Goal: Task Accomplishment & Management: Use online tool/utility

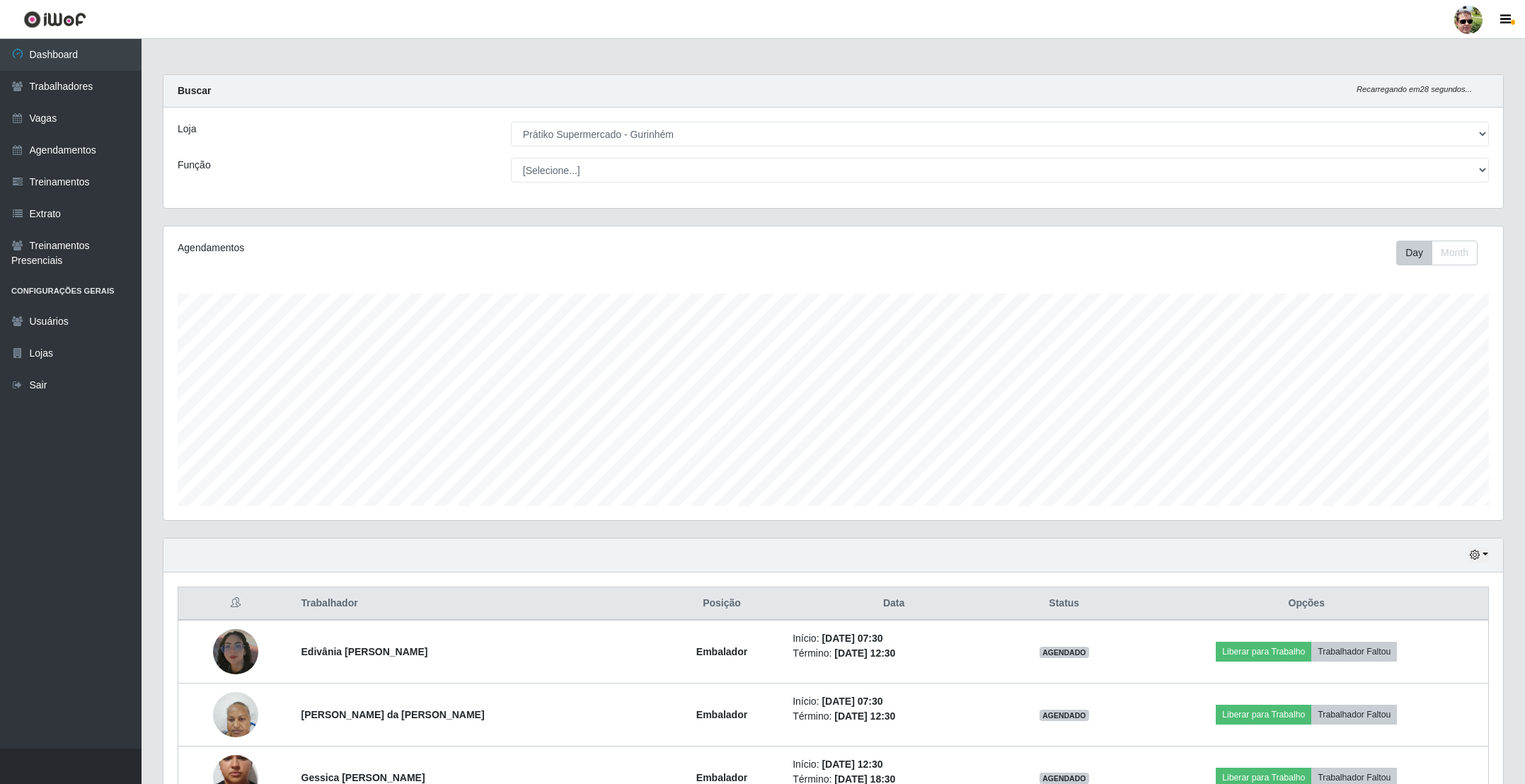
select select "176"
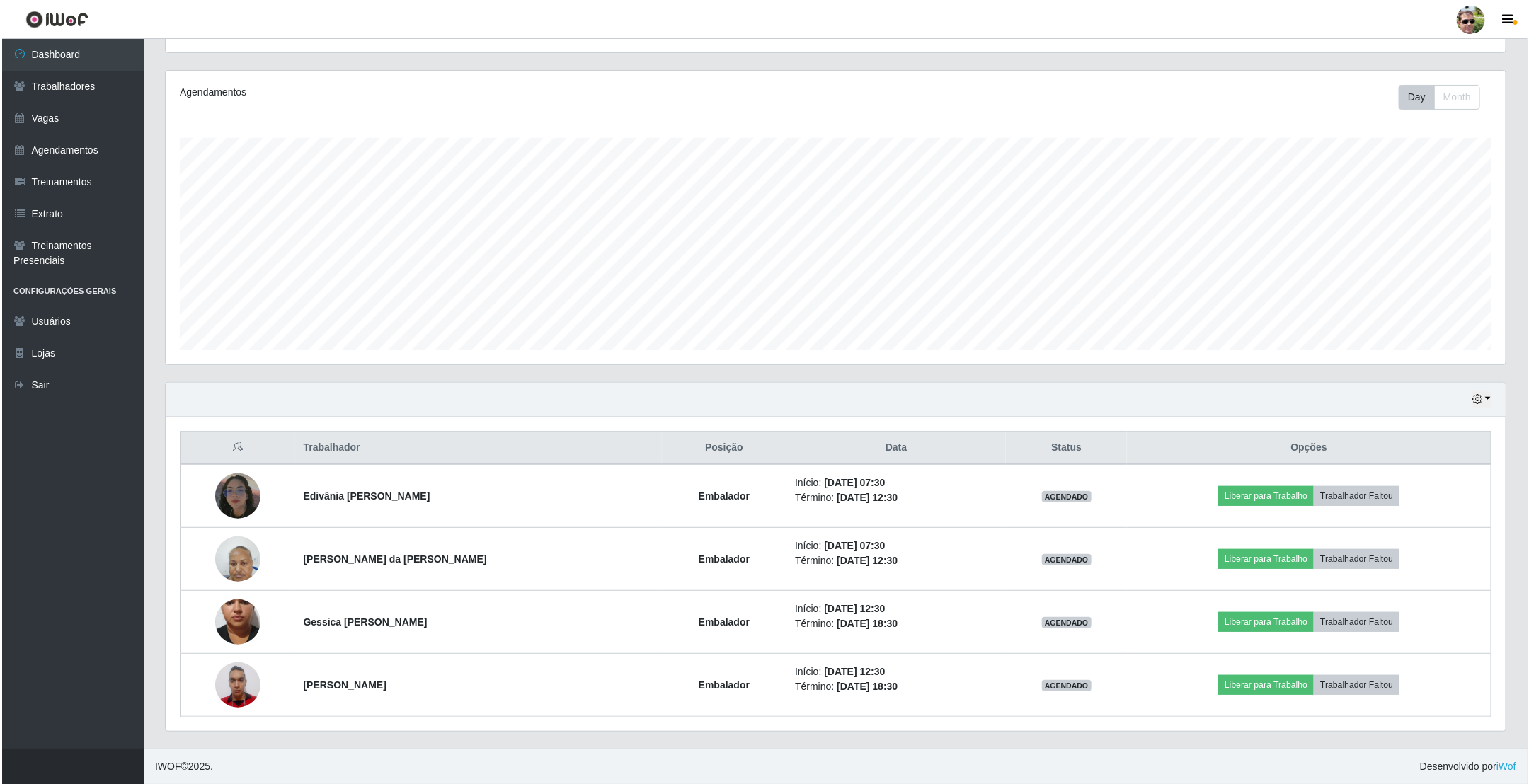
scroll to position [295, 1339]
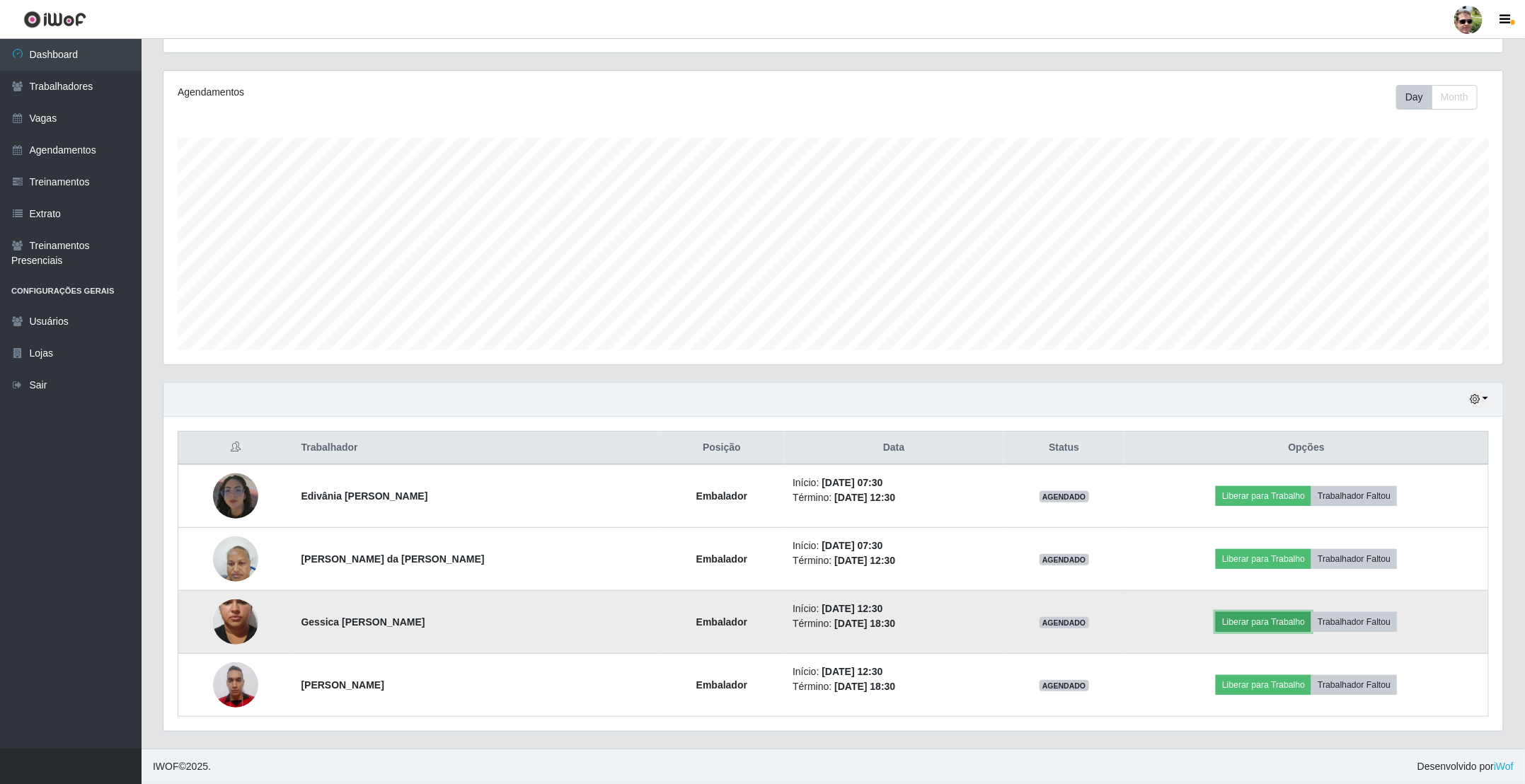
click at [1235, 631] on button "Liberar para Trabalho" at bounding box center [1264, 622] width 96 height 20
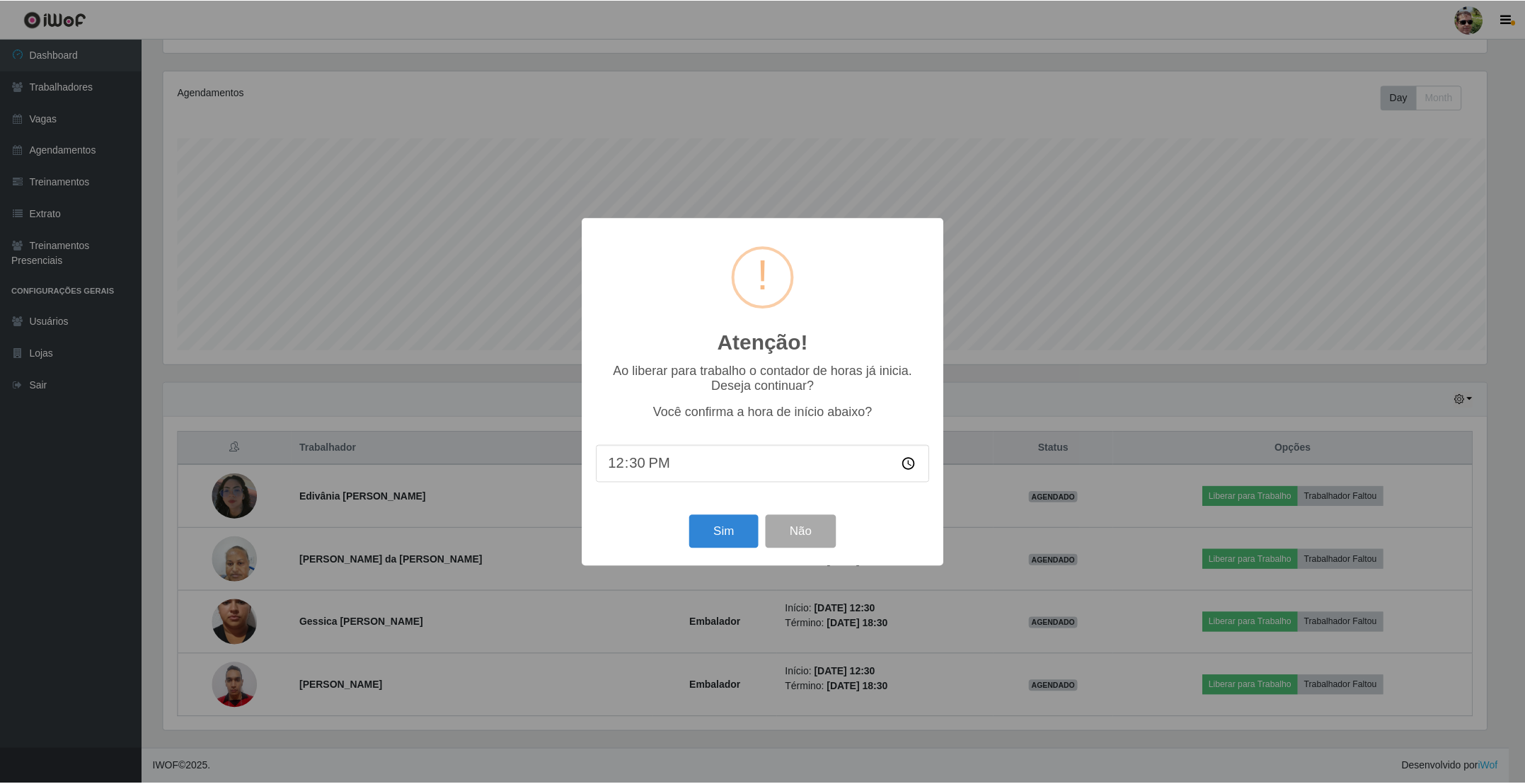
scroll to position [295, 1327]
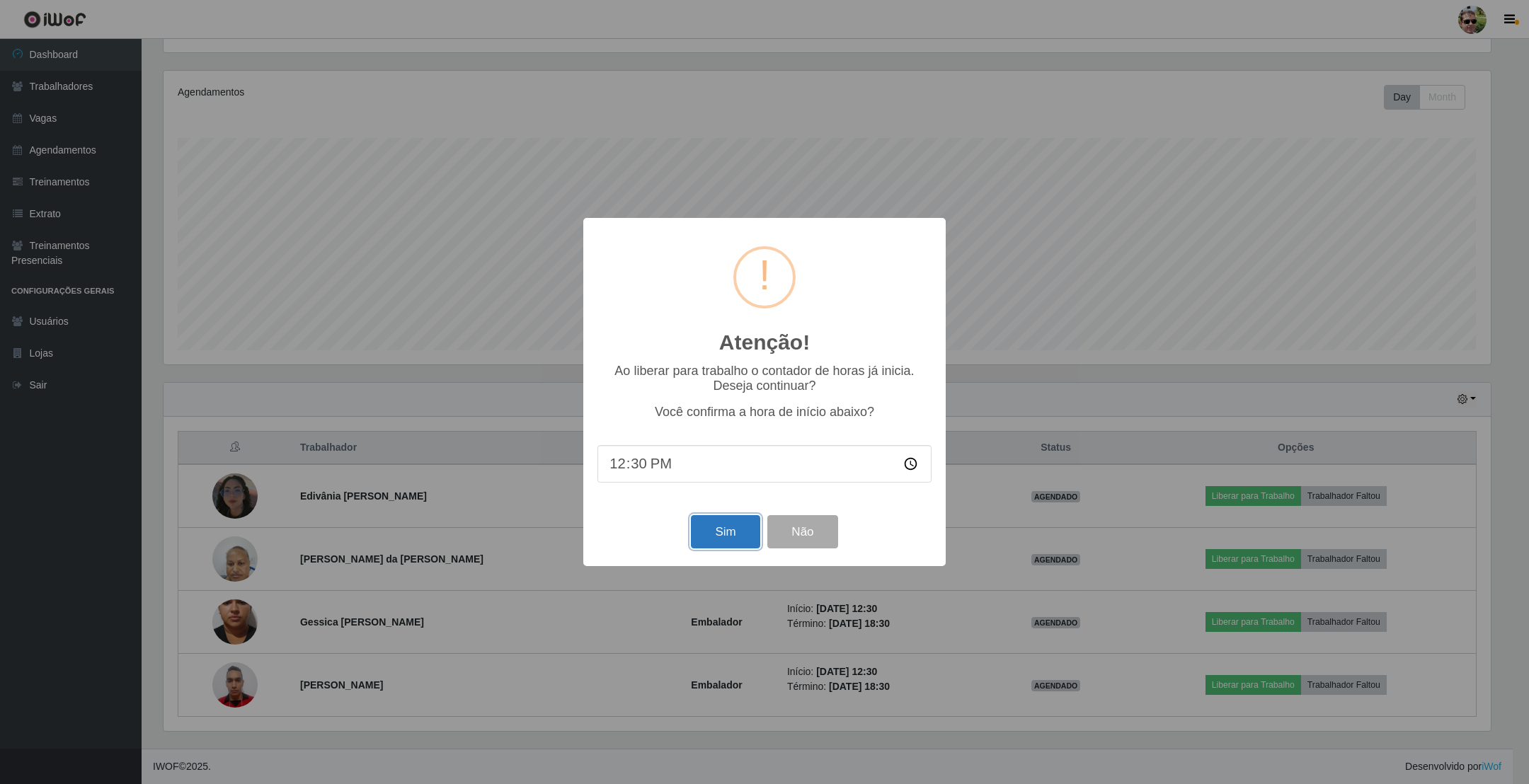
click at [710, 531] on button "Sim" at bounding box center [725, 532] width 69 height 33
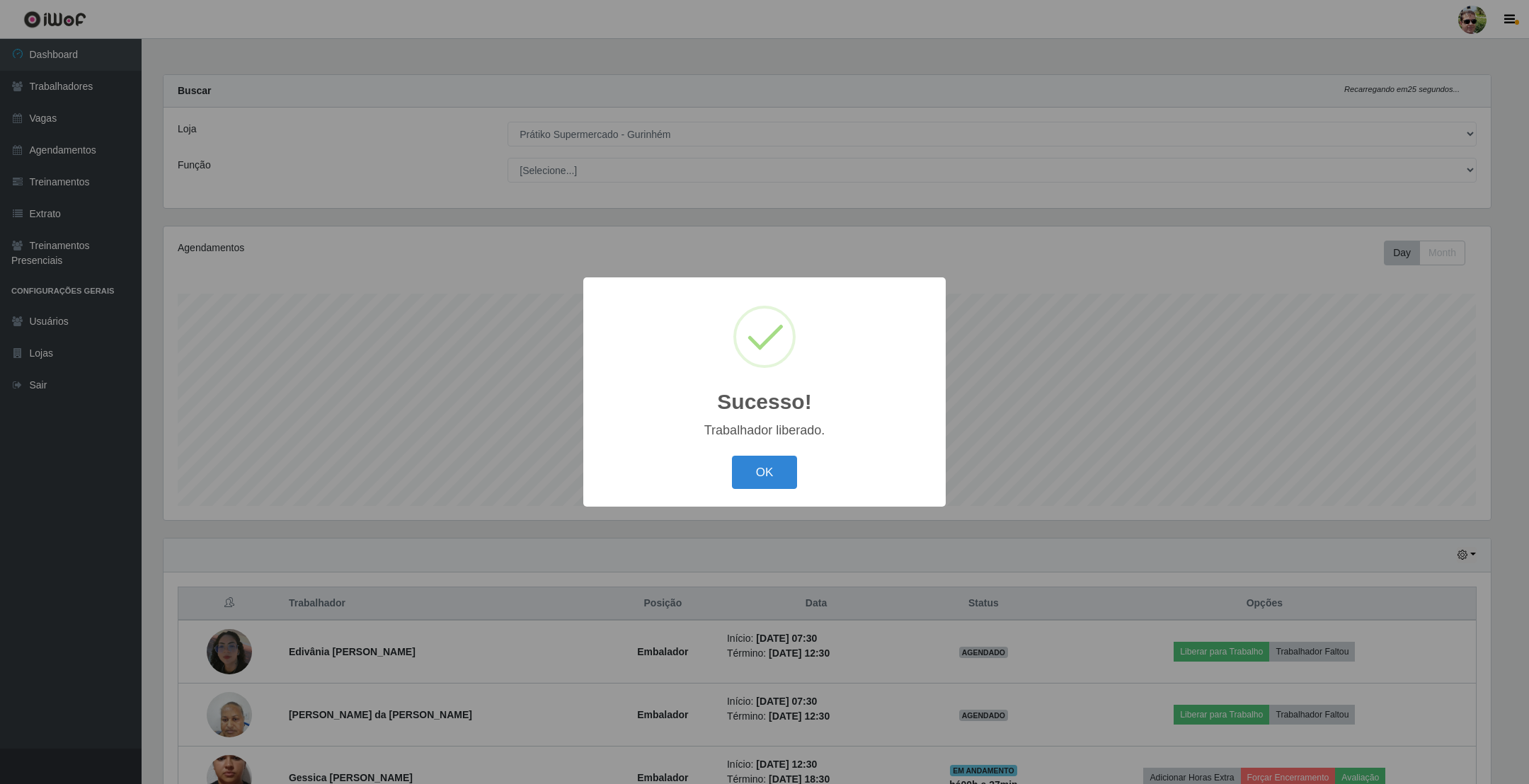
click at [732, 456] on button "OK" at bounding box center [765, 473] width 66 height 33
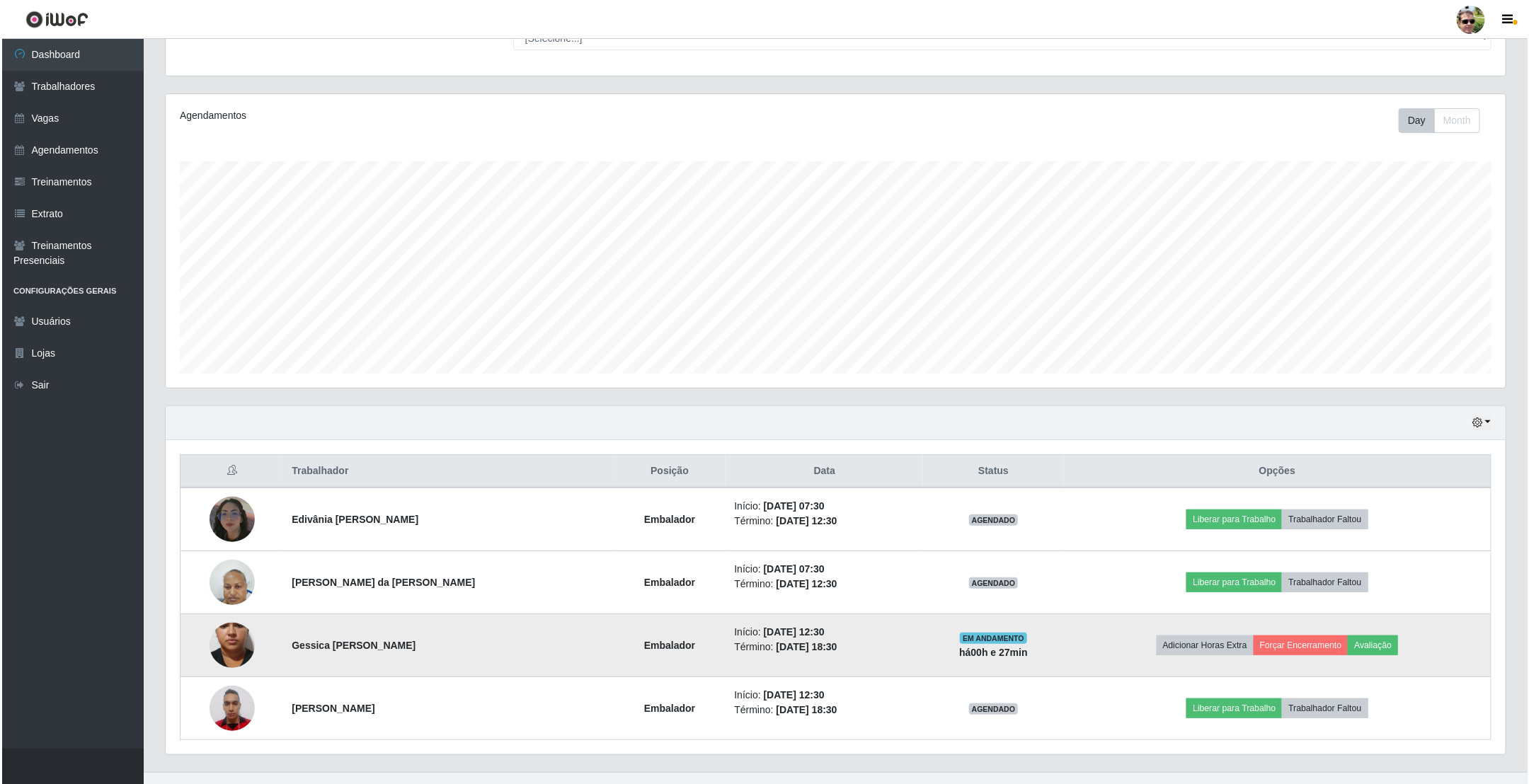
scroll to position [160, 0]
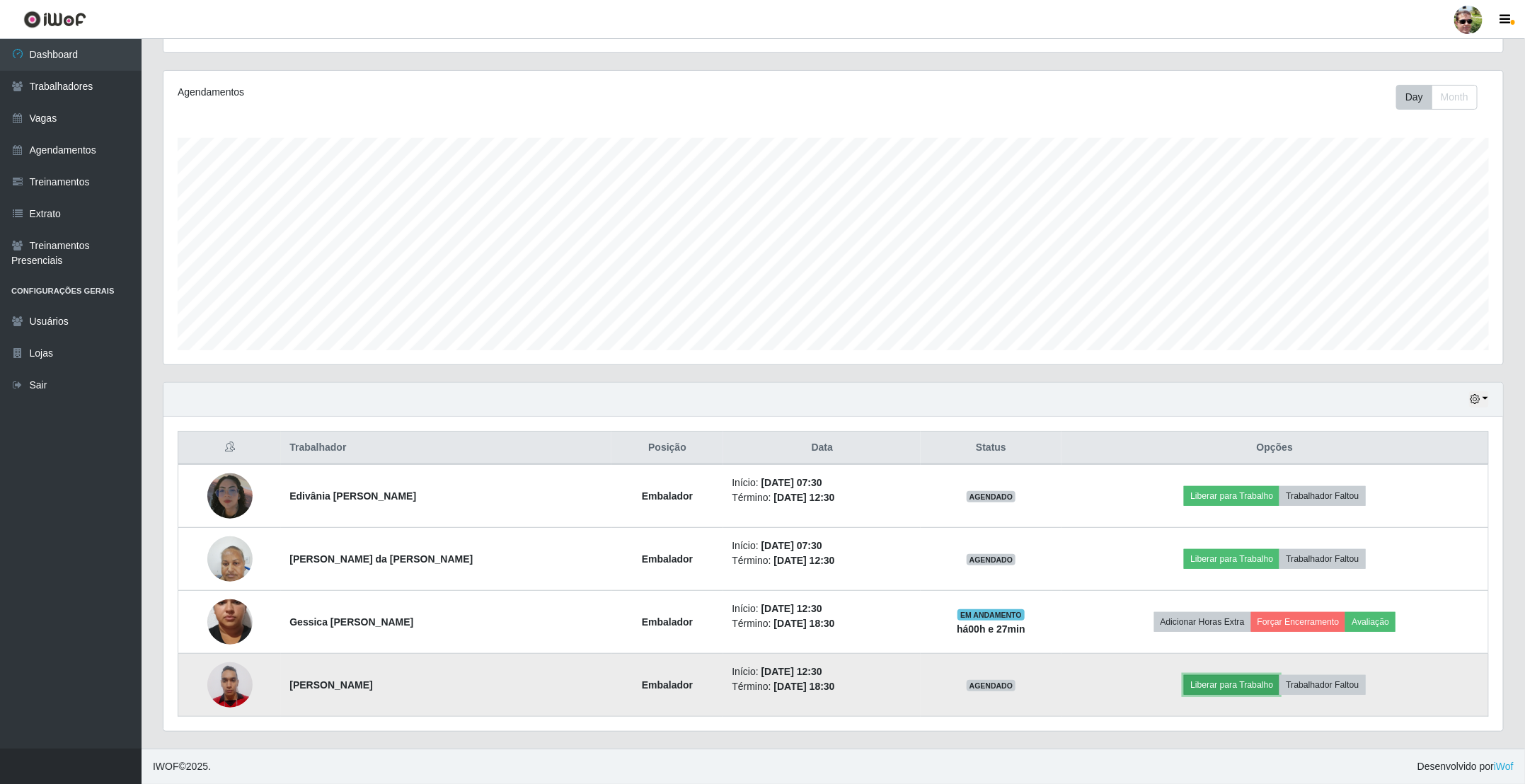
click at [1215, 692] on button "Liberar para Trabalho" at bounding box center [1232, 685] width 96 height 20
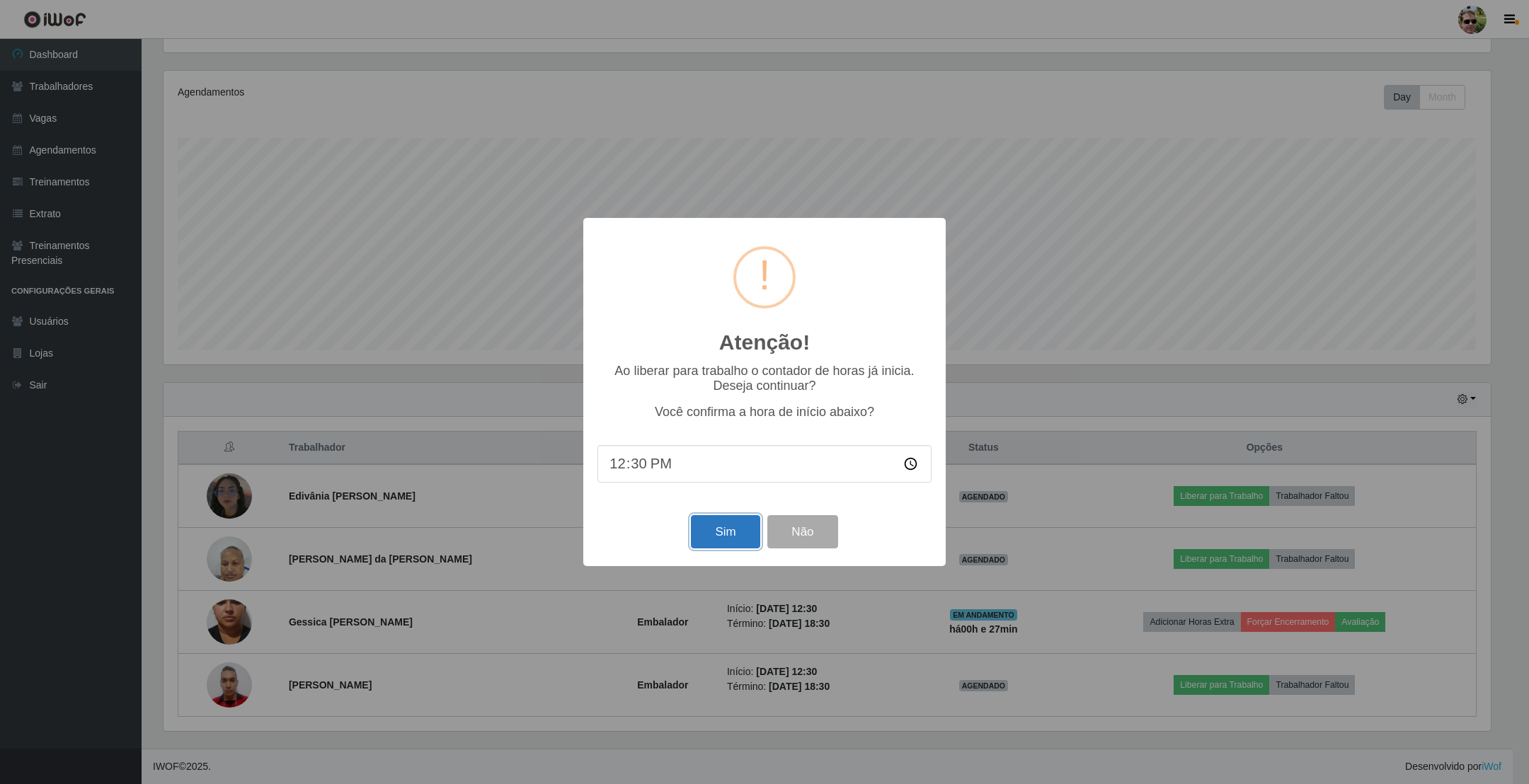
click at [717, 529] on button "Sim" at bounding box center [725, 532] width 69 height 33
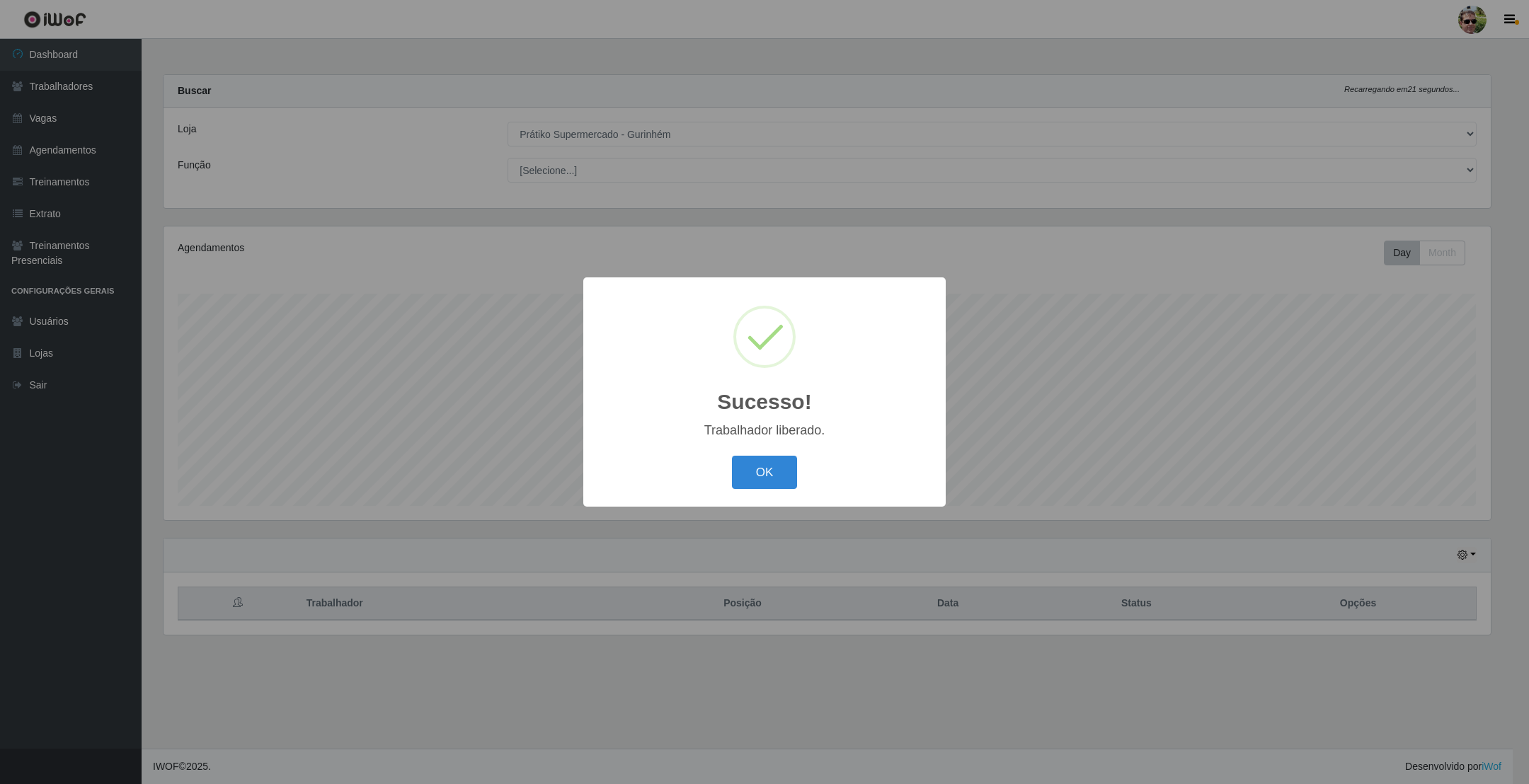
click at [732, 456] on button "OK" at bounding box center [765, 473] width 66 height 33
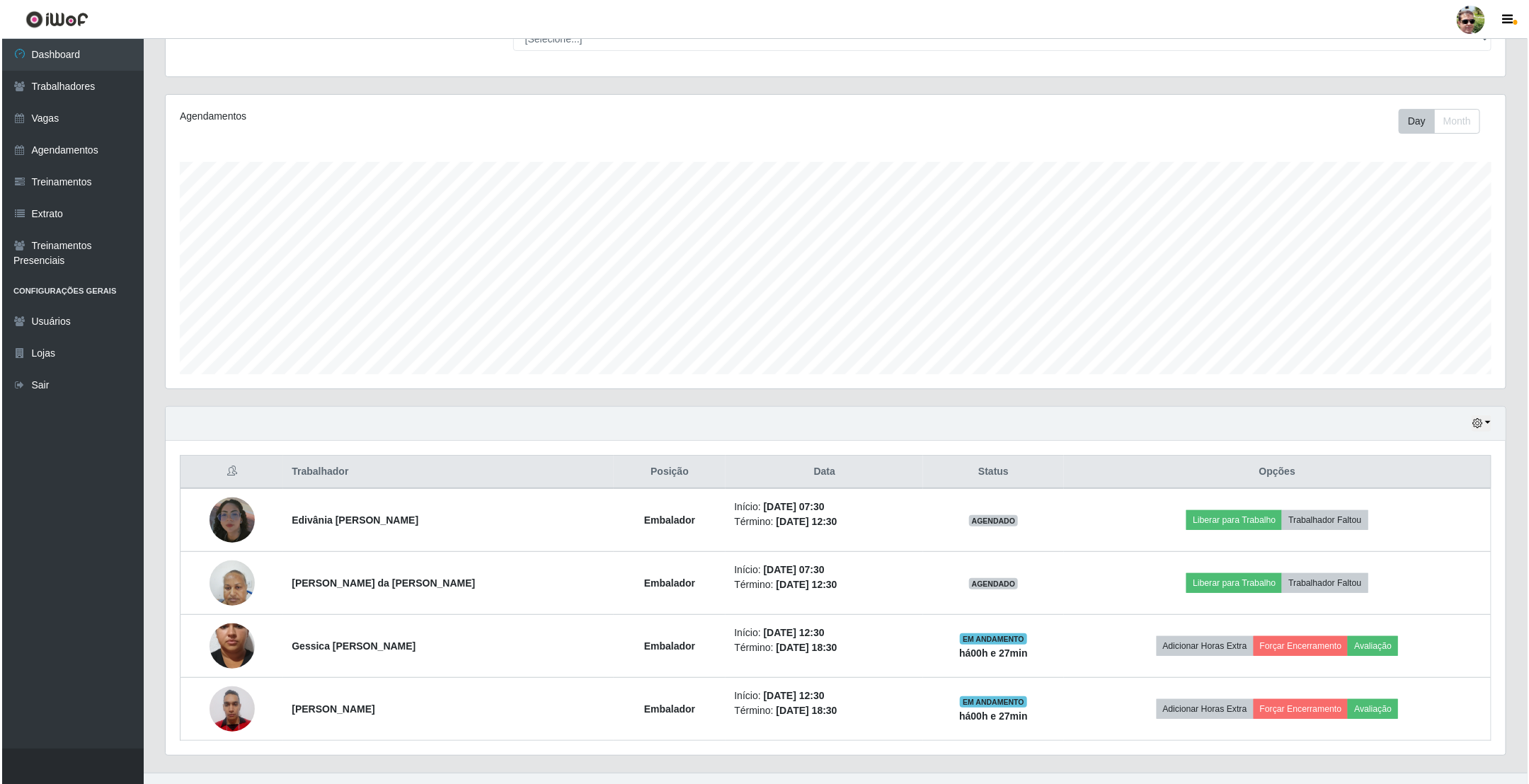
scroll to position [160, 0]
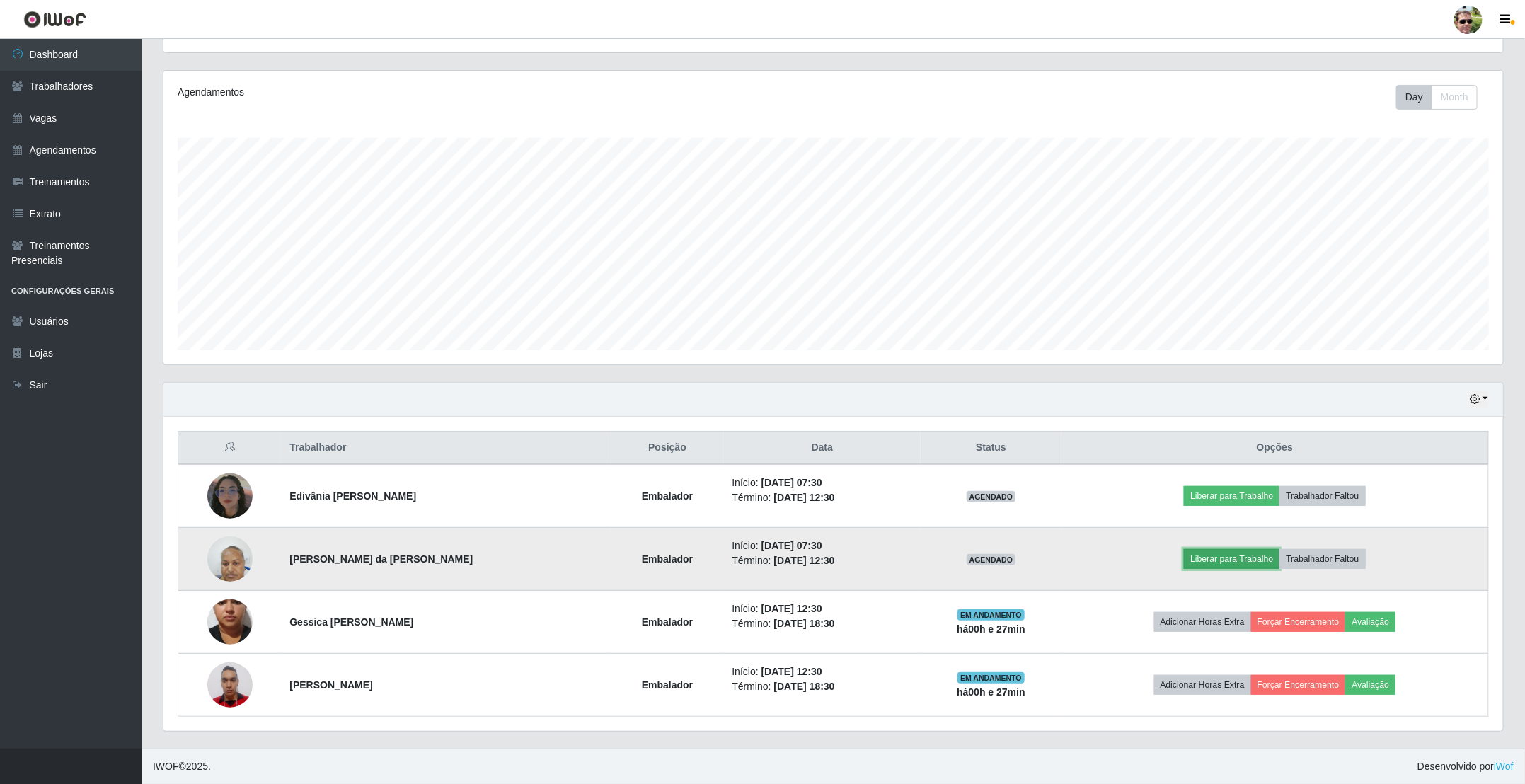
click at [1245, 554] on button "Liberar para Trabalho" at bounding box center [1232, 559] width 96 height 20
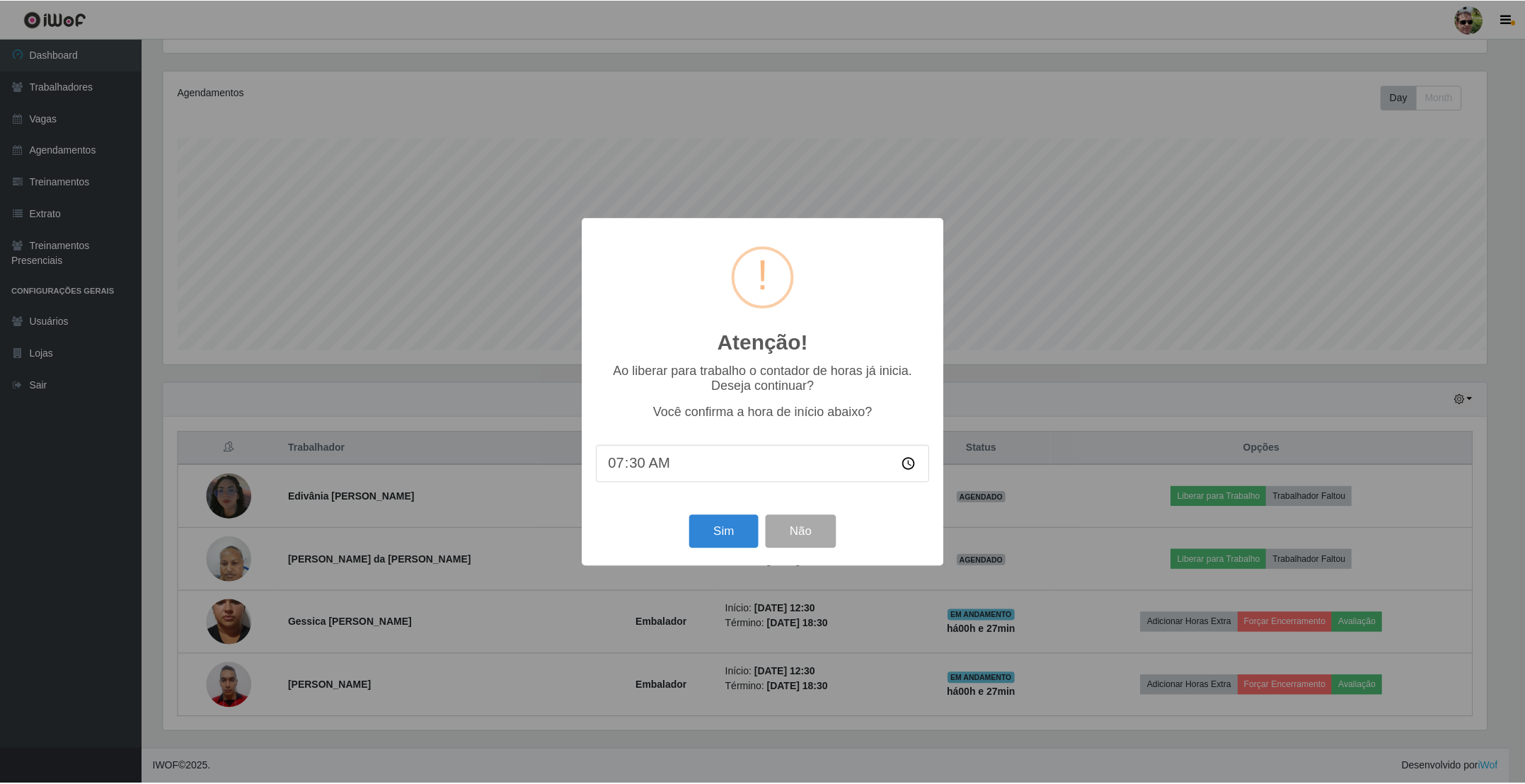
scroll to position [295, 1327]
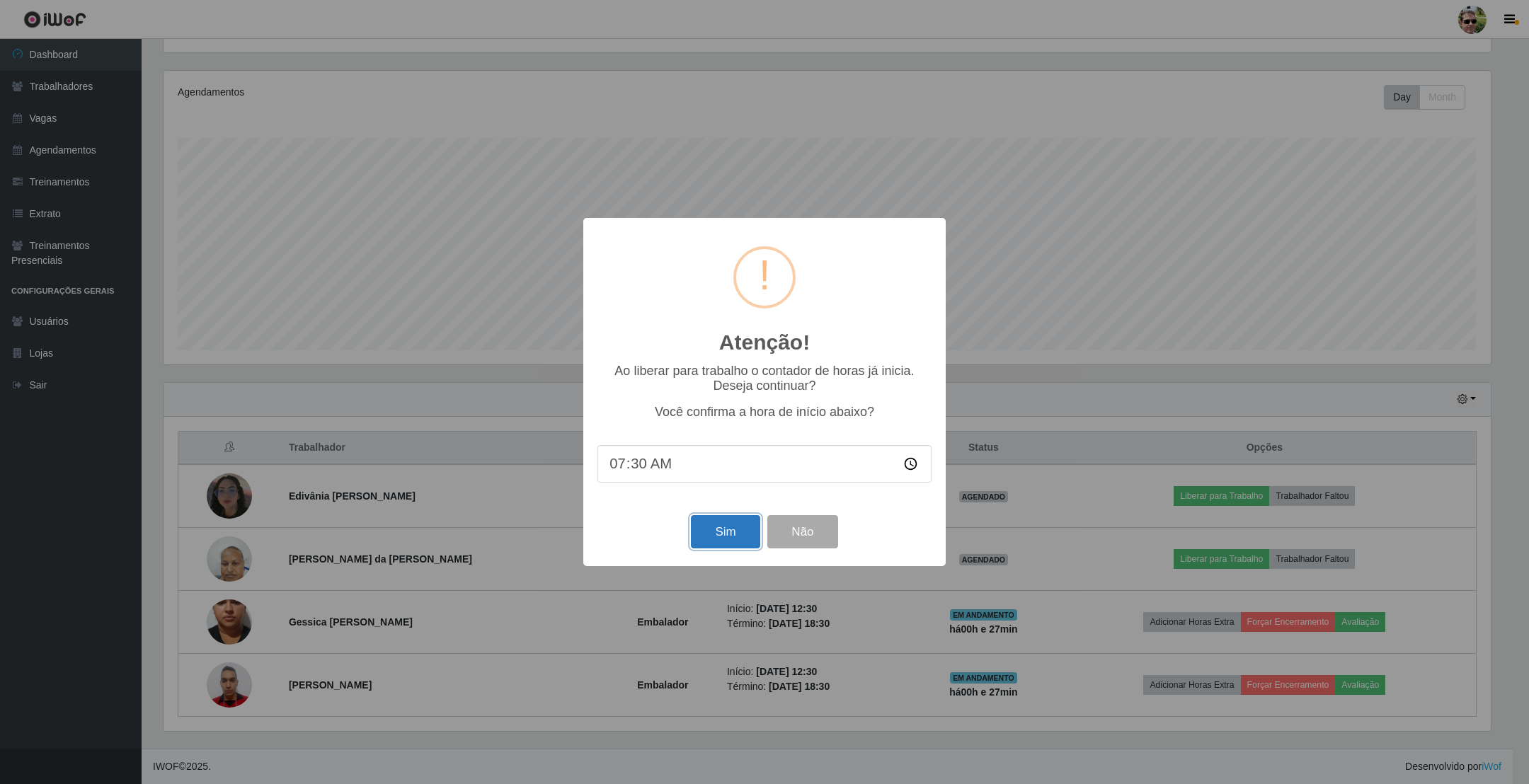
click at [718, 535] on button "Sim" at bounding box center [725, 532] width 69 height 33
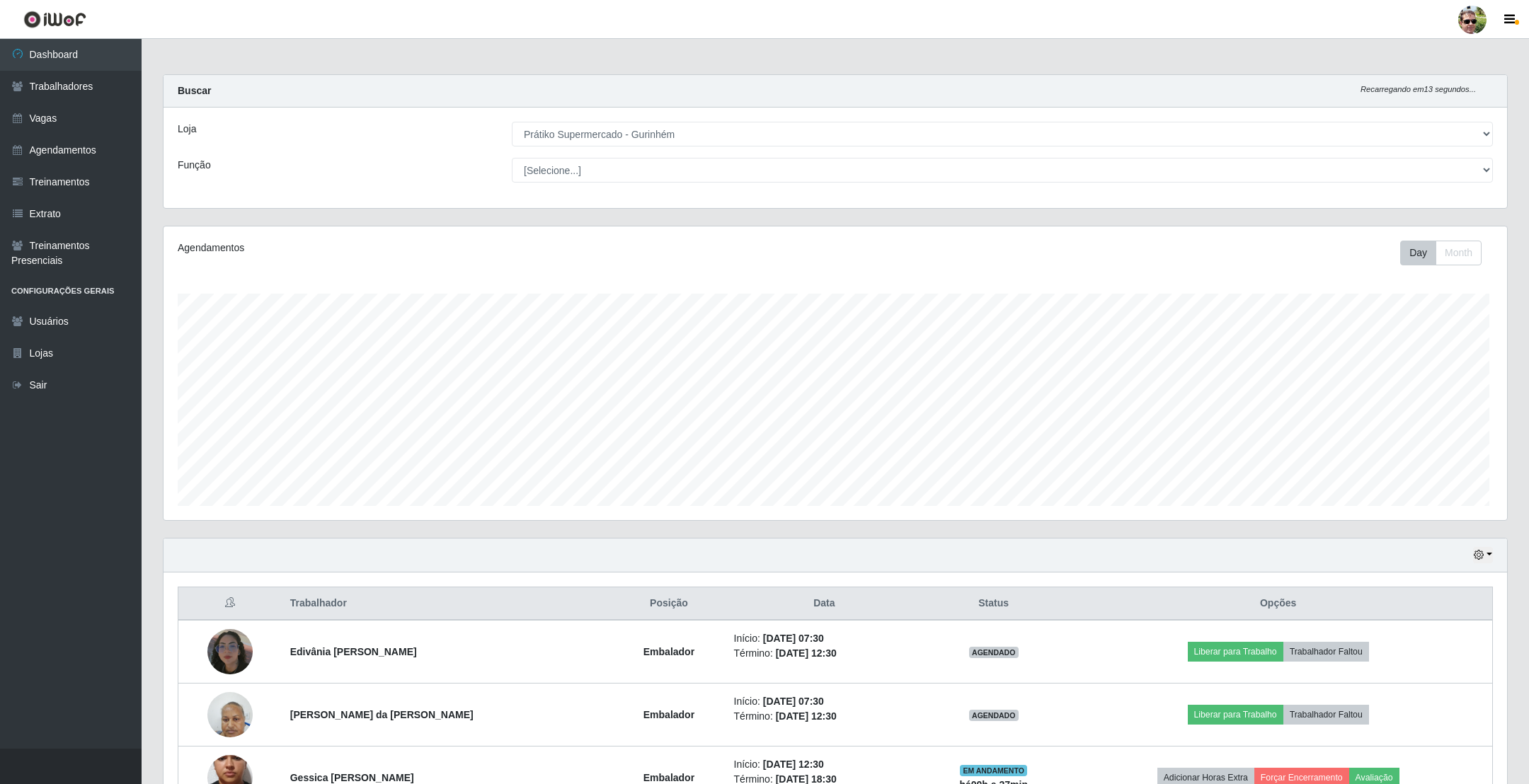
scroll to position [0, 0]
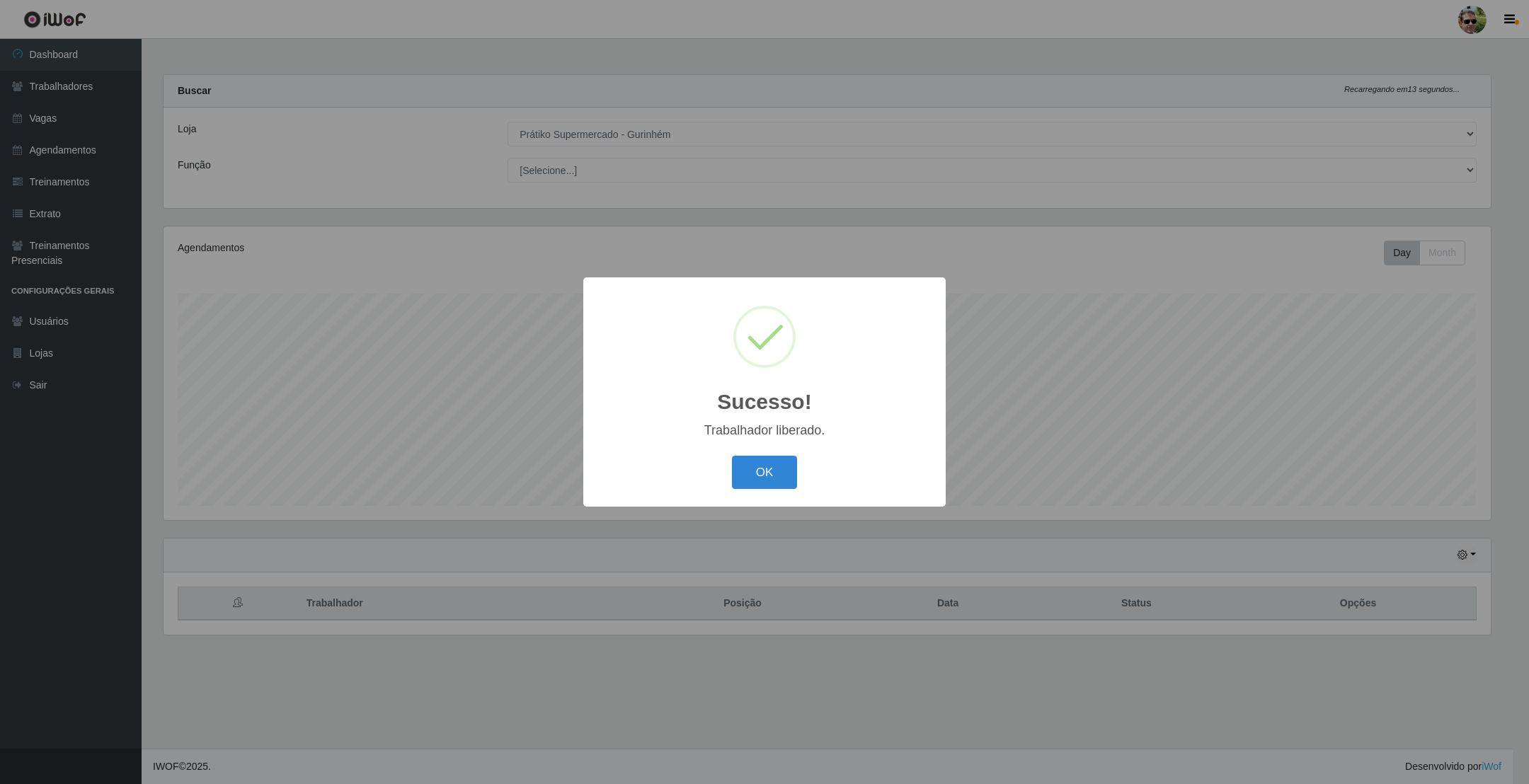
click at [732, 456] on button "OK" at bounding box center [765, 473] width 66 height 33
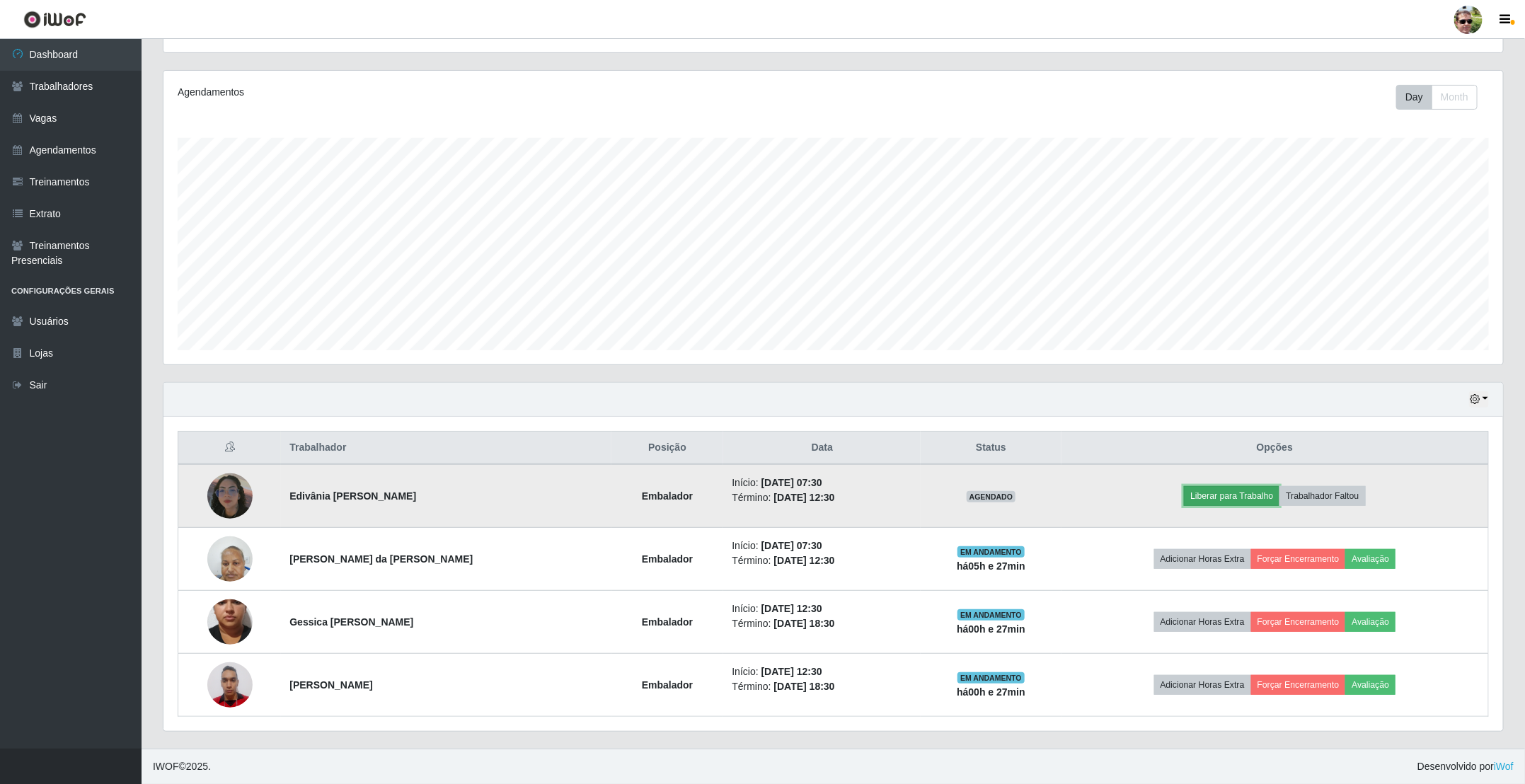
click at [1215, 495] on button "Liberar para Trabalho" at bounding box center [1232, 496] width 96 height 20
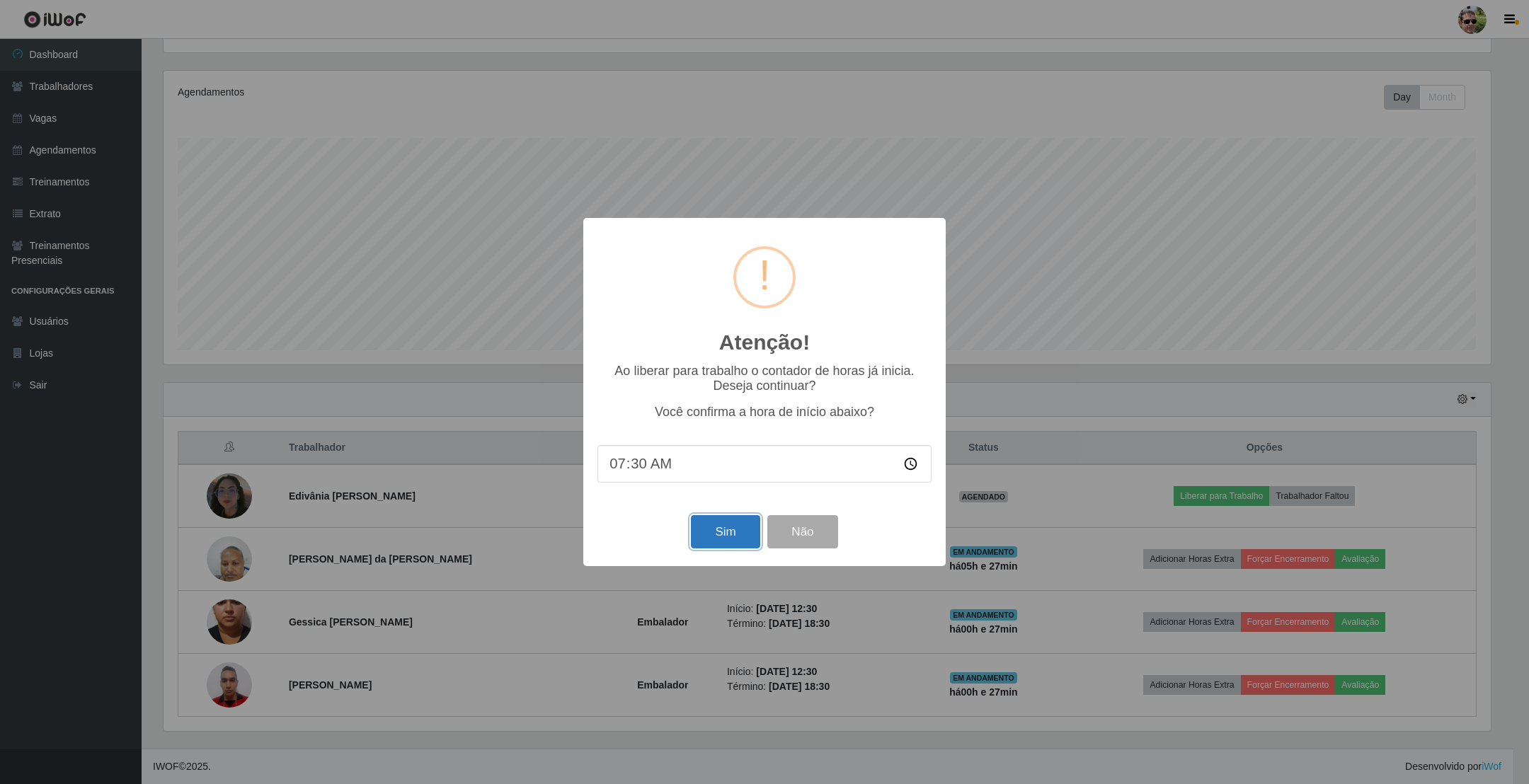
click at [733, 525] on button "Sim" at bounding box center [725, 532] width 69 height 33
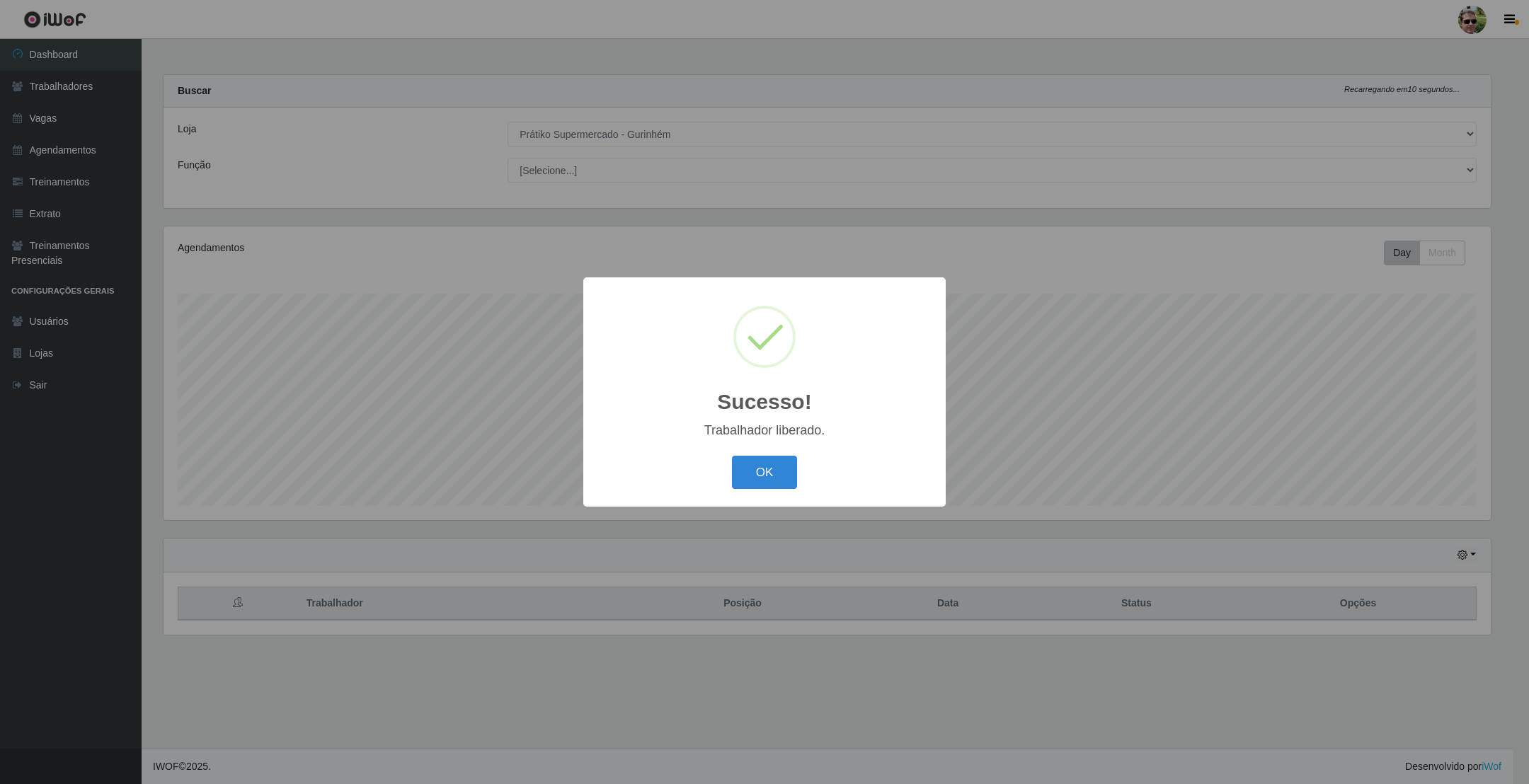
click at [732, 456] on button "OK" at bounding box center [765, 473] width 66 height 33
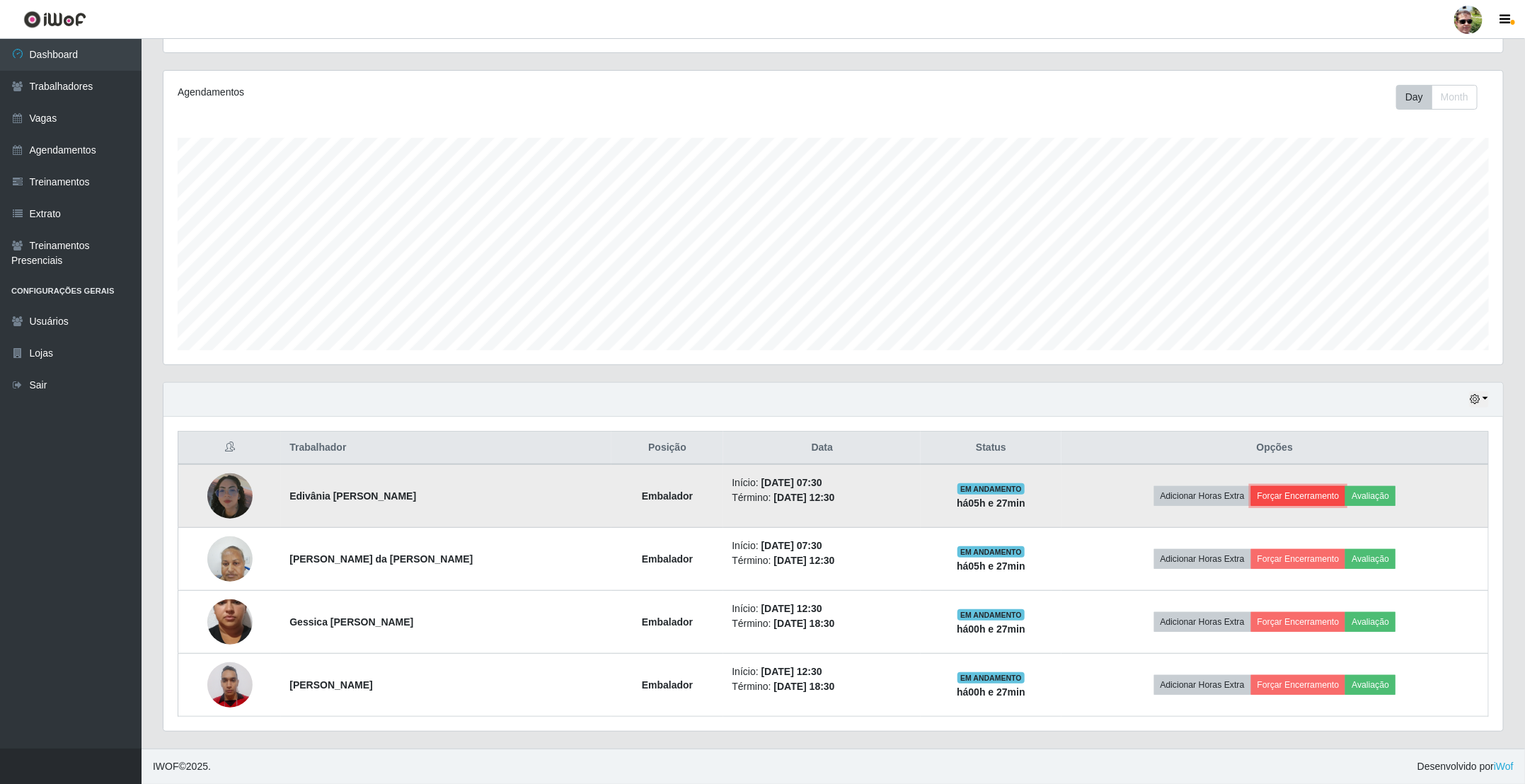
click at [1306, 490] on button "Forçar Encerramento" at bounding box center [1299, 496] width 95 height 20
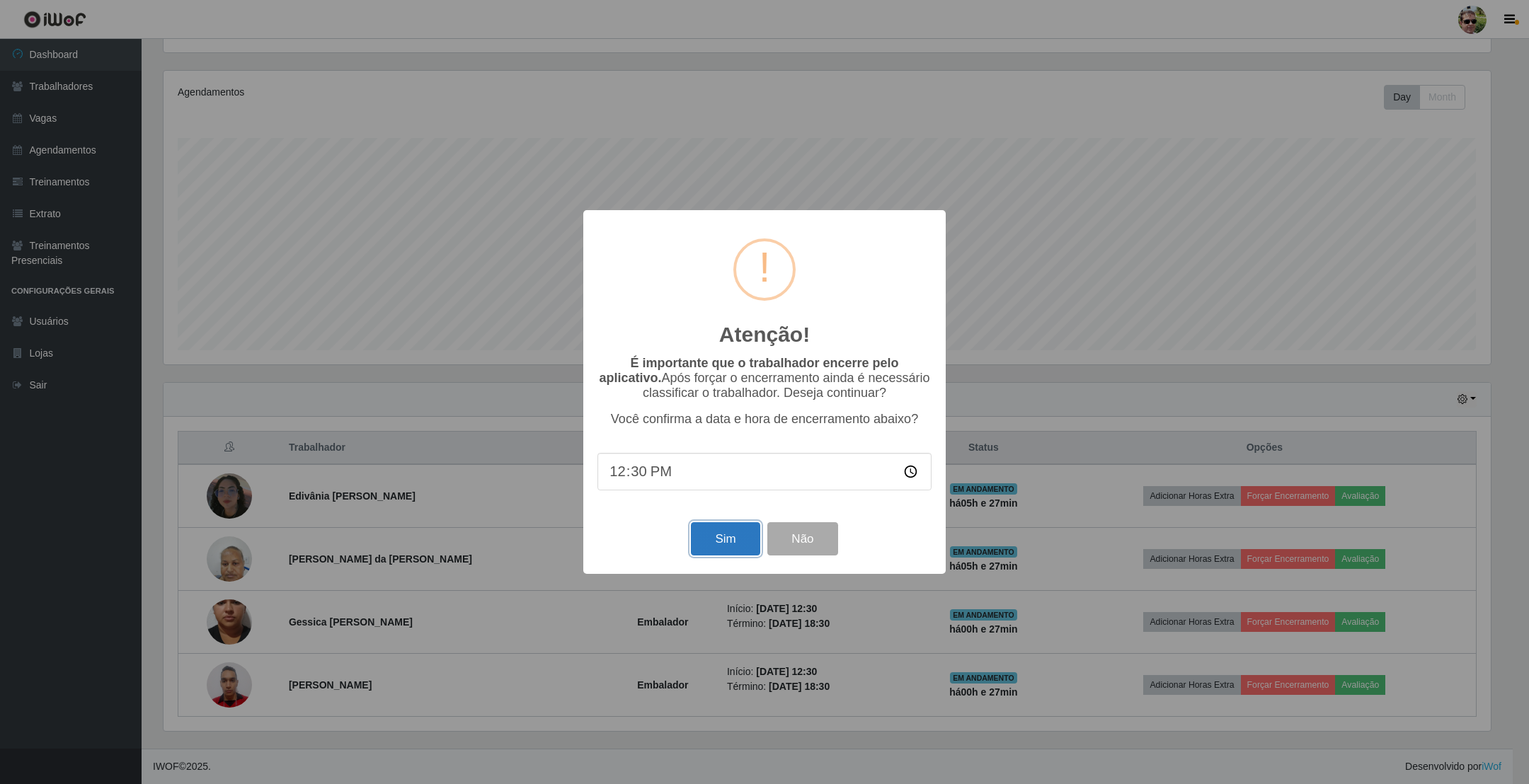
click at [735, 553] on button "Sim" at bounding box center [725, 539] width 69 height 33
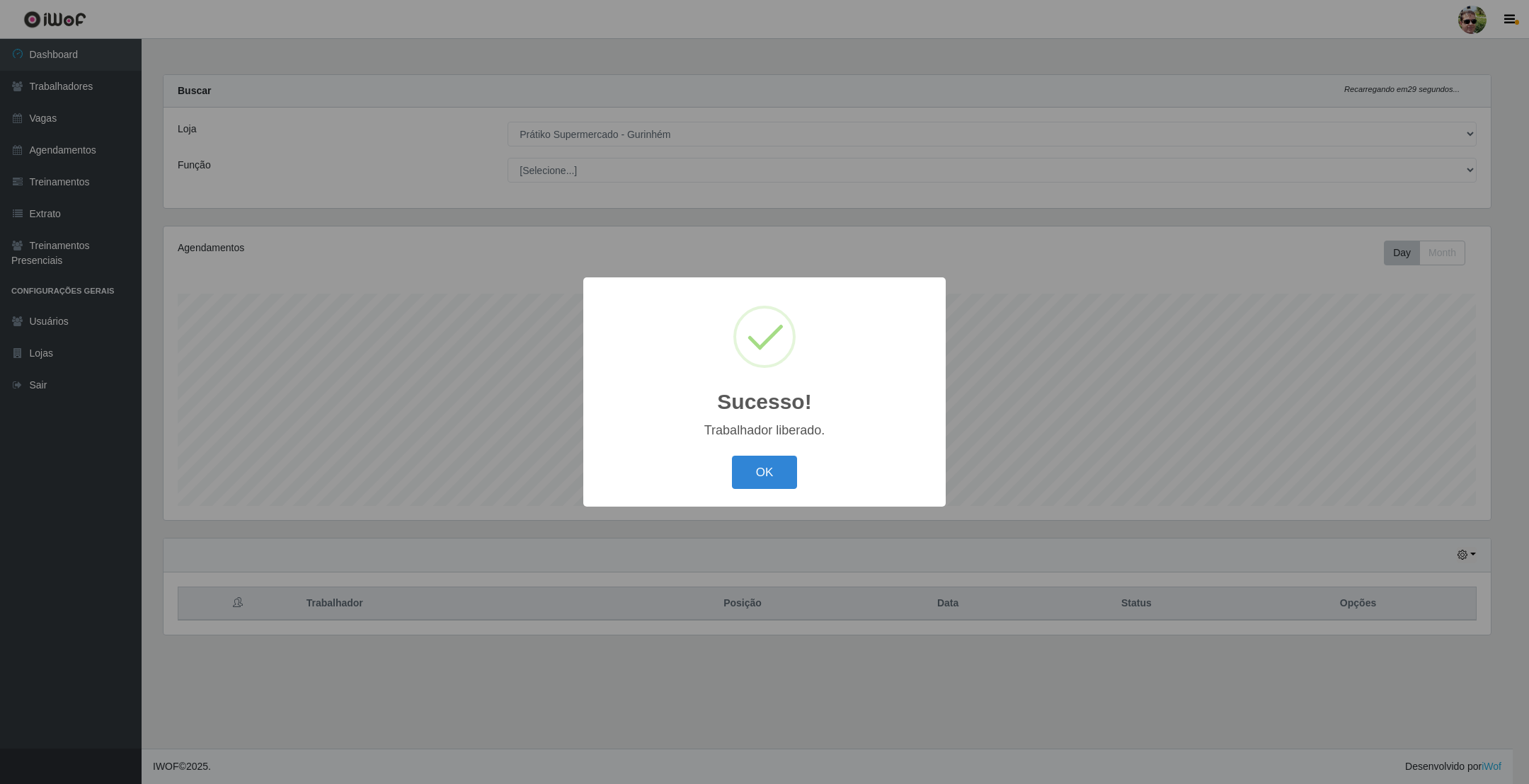
click at [732, 456] on button "OK" at bounding box center [765, 473] width 66 height 33
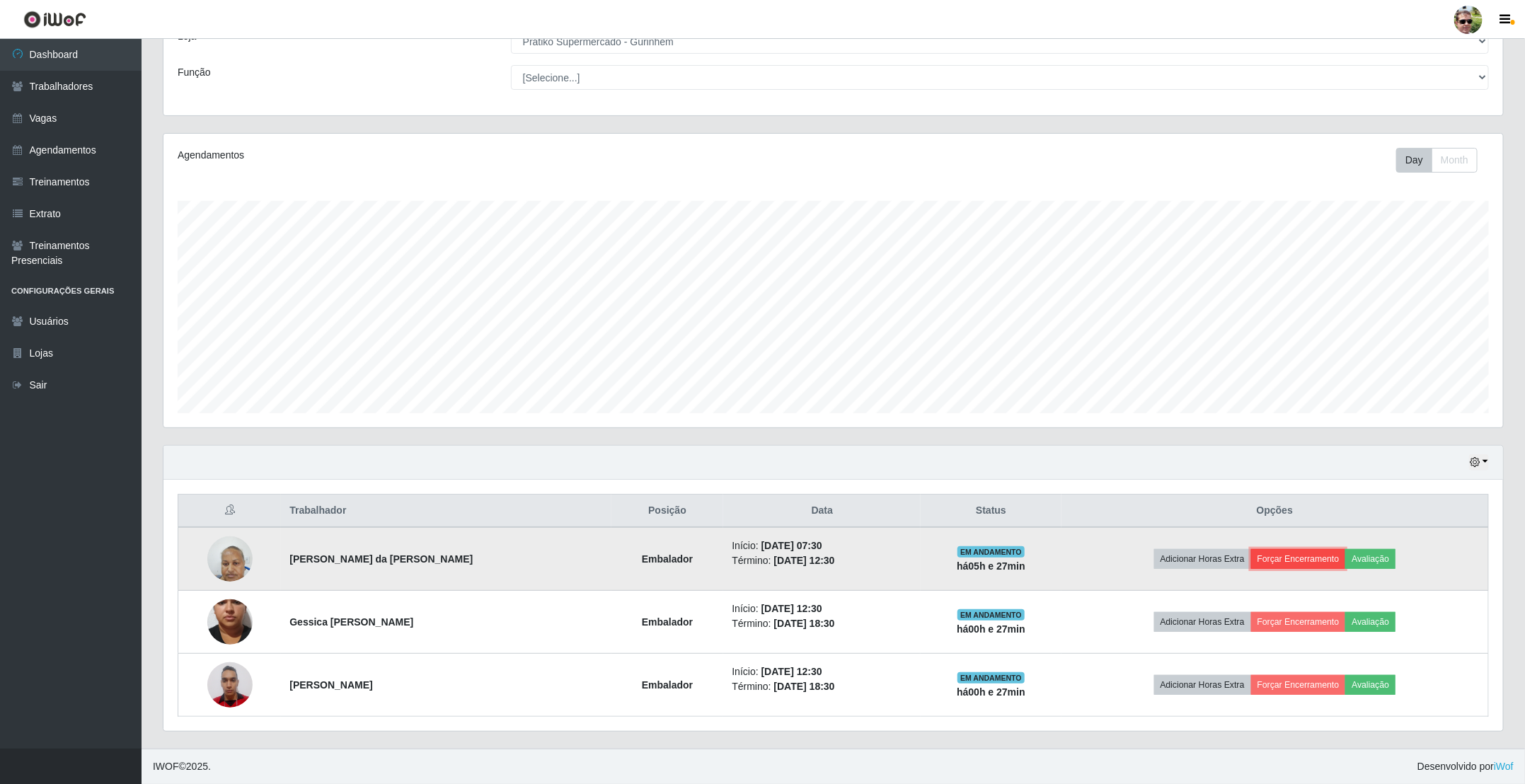
click at [1289, 552] on button "Forçar Encerramento" at bounding box center [1299, 559] width 95 height 20
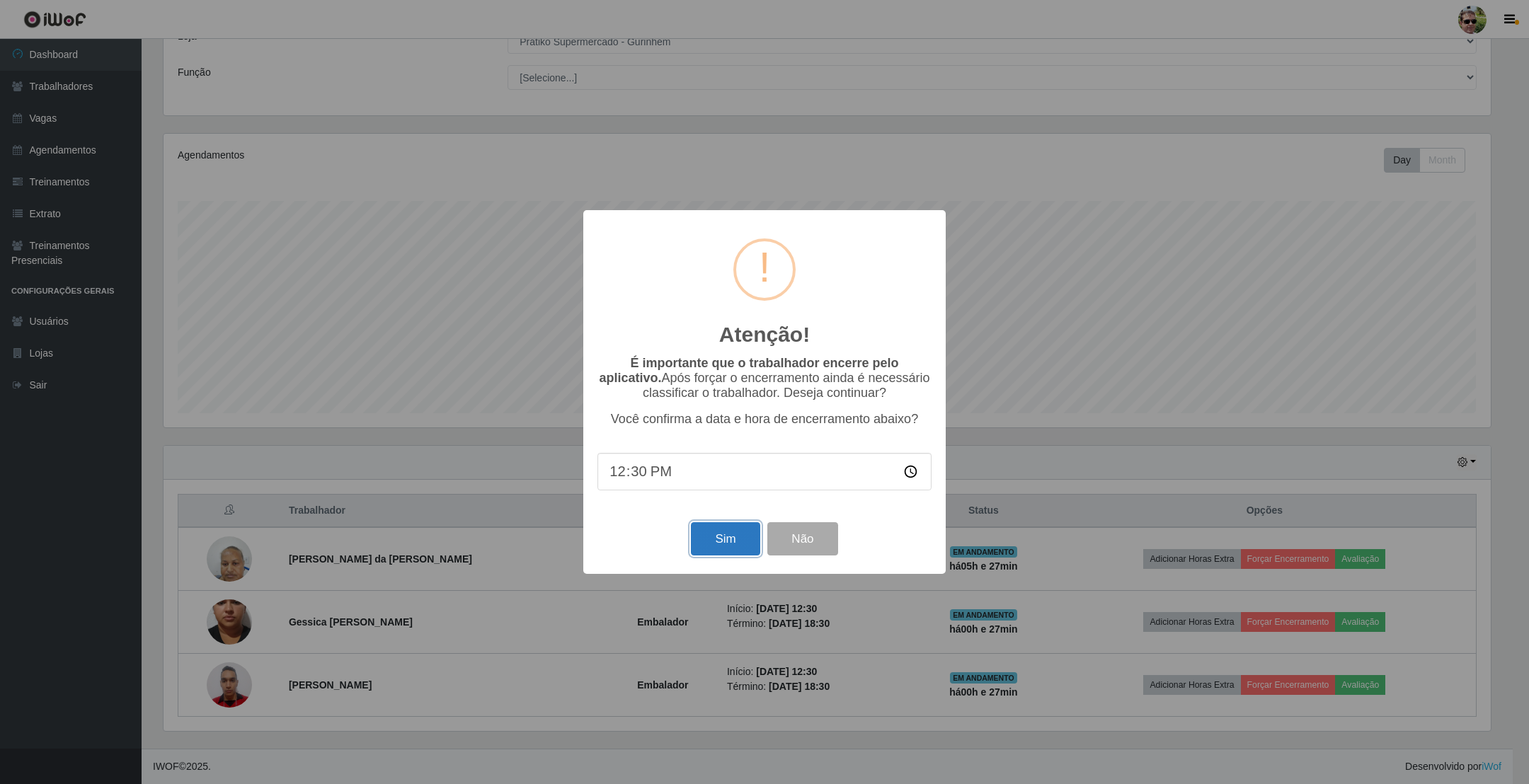
click at [748, 536] on button "Sim" at bounding box center [725, 539] width 69 height 33
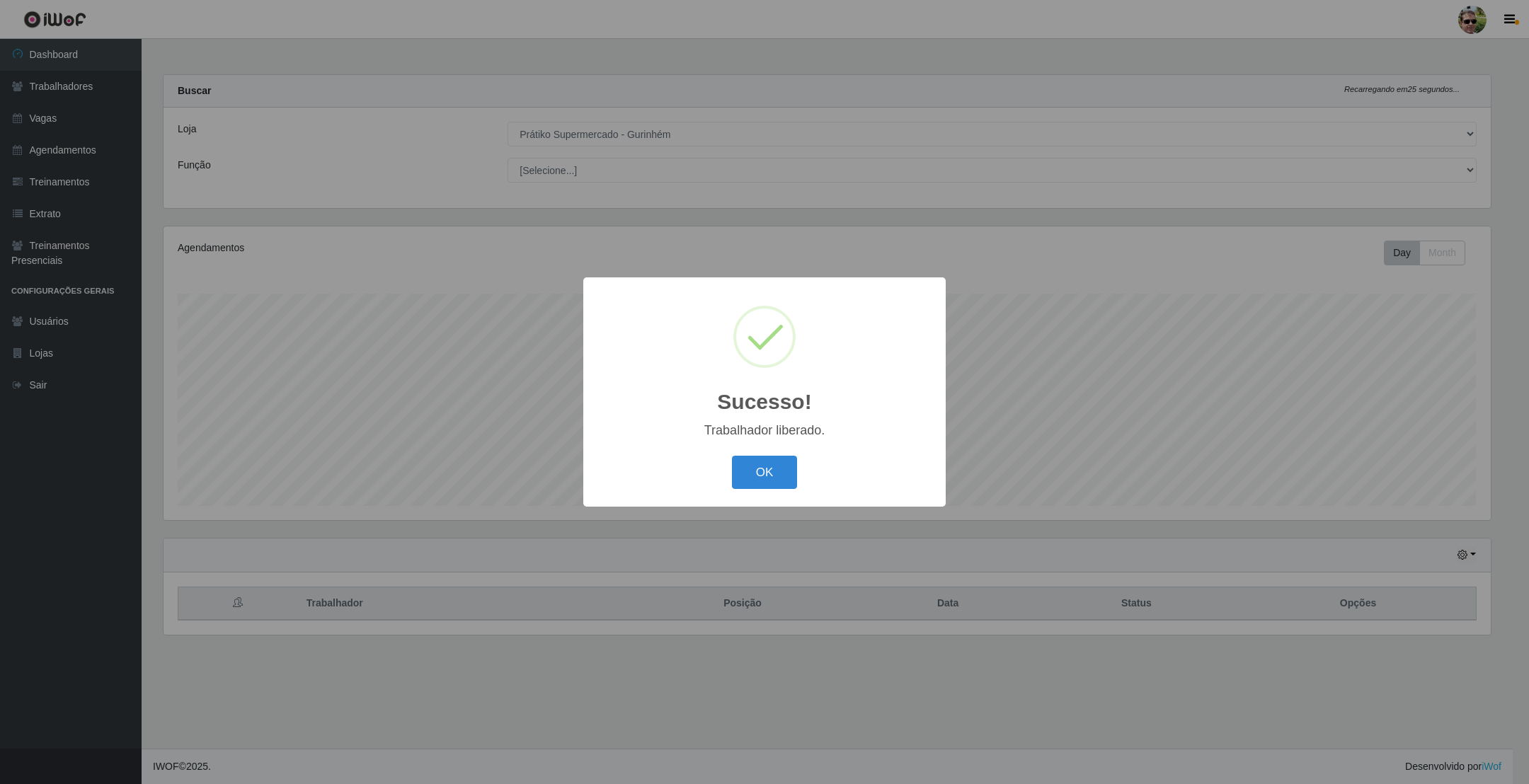
click at [732, 456] on button "OK" at bounding box center [765, 473] width 66 height 33
